Goal: Check status: Check status

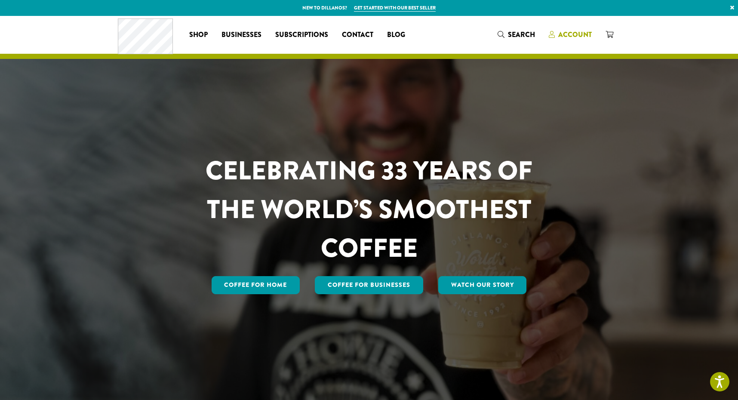
click at [570, 32] on span "Account" at bounding box center [575, 35] width 34 height 10
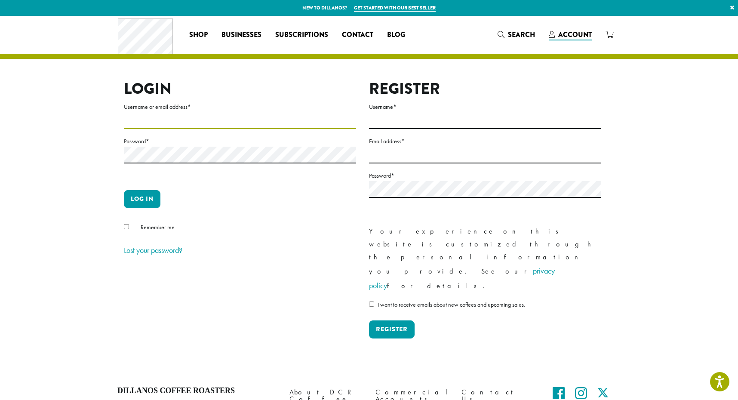
type input "**********"
click at [142, 199] on button "Log in" at bounding box center [142, 199] width 37 height 18
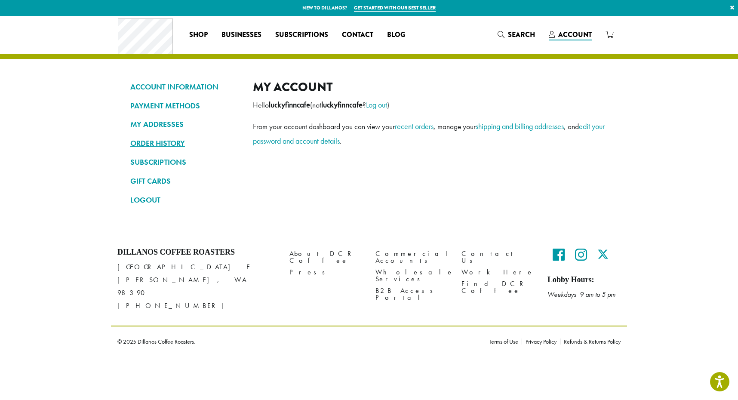
click at [176, 143] on link "ORDER HISTORY" at bounding box center [185, 143] width 110 height 15
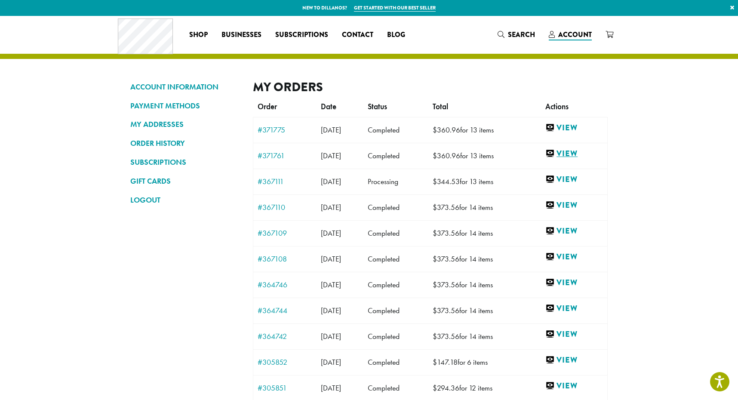
click at [575, 153] on link "View" at bounding box center [574, 153] width 58 height 11
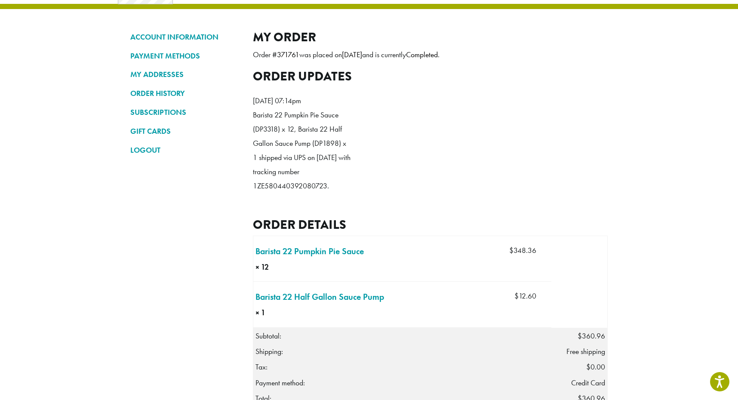
scroll to position [40, 0]
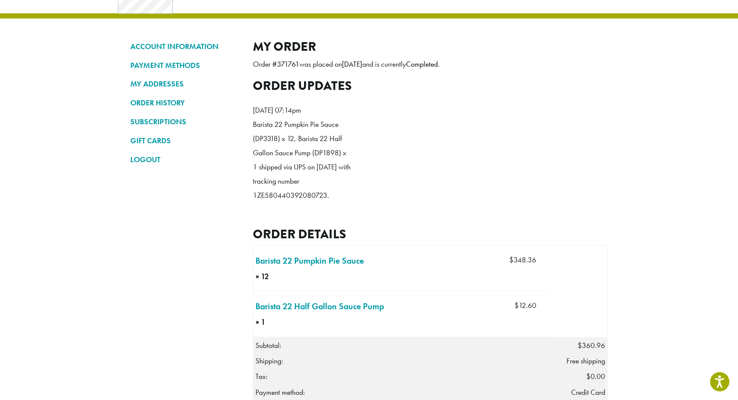
drag, startPoint x: 253, startPoint y: 210, endPoint x: 326, endPoint y: 212, distance: 73.2
click at [326, 203] on p "Barista 22 Pumpkin Pie Sauce (DP3318) x 12, Barista 22 Half Gallon Sauce Pump (…" at bounding box center [302, 159] width 99 height 85
copy p "1ZE580440392080723"
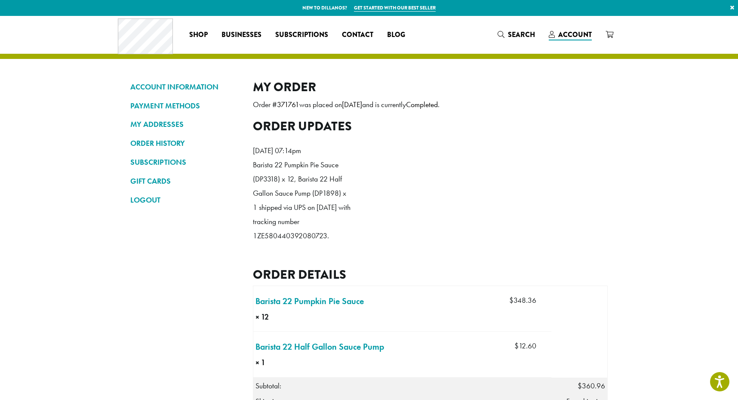
scroll to position [0, 0]
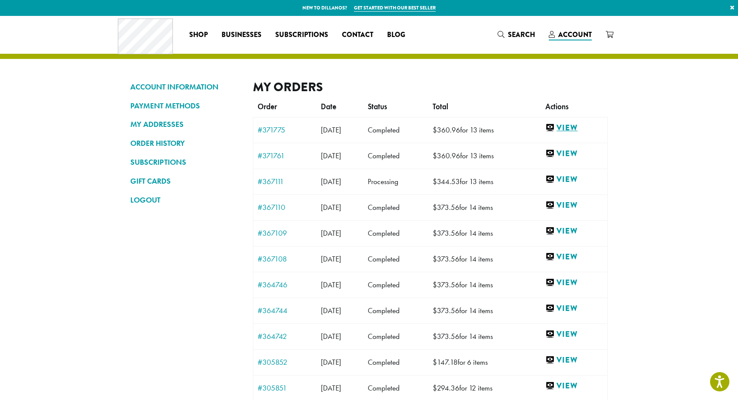
click at [579, 127] on link "View" at bounding box center [574, 128] width 58 height 11
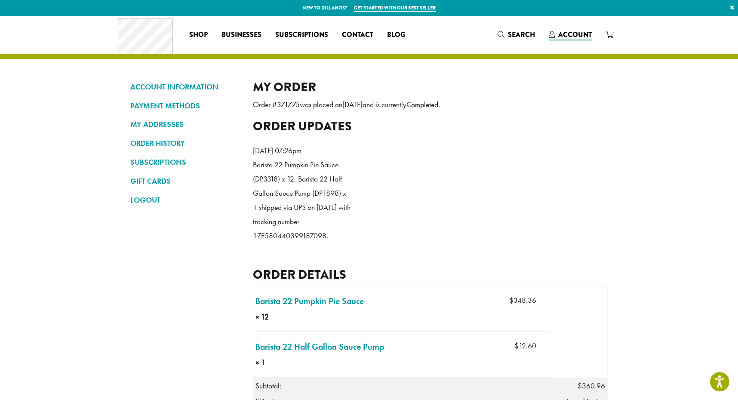
drag, startPoint x: 254, startPoint y: 249, endPoint x: 326, endPoint y: 250, distance: 71.9
click at [326, 243] on p "Barista 22 Pumpkin Pie Sauce (DP3318) x 12, Barista 22 Half Gallon Sauce Pump (…" at bounding box center [302, 200] width 99 height 85
copy p "1ZE580440399187098"
